Goal: Check status

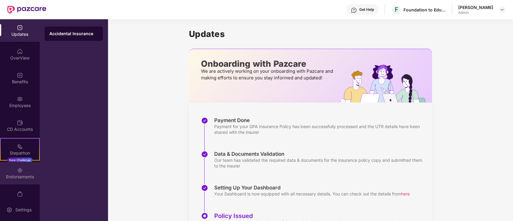
click at [23, 172] on div "Endorsements" at bounding box center [20, 173] width 40 height 23
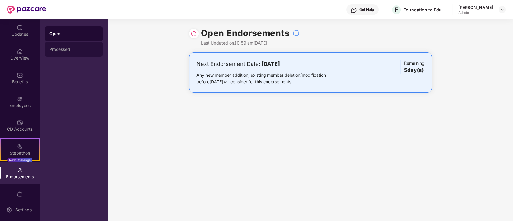
click at [76, 46] on div "Processed" at bounding box center [73, 49] width 58 height 14
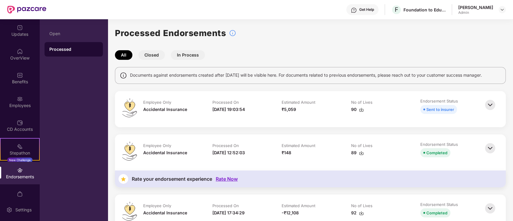
click at [491, 106] on img at bounding box center [489, 104] width 13 height 13
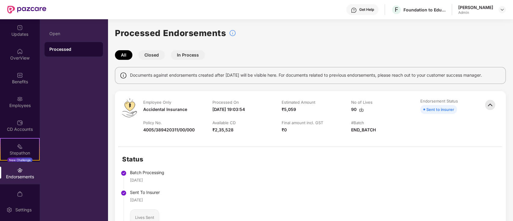
click at [24, 10] on img at bounding box center [26, 10] width 39 height 8
click at [12, 11] on img at bounding box center [26, 10] width 39 height 8
